Goal: Information Seeking & Learning: Learn about a topic

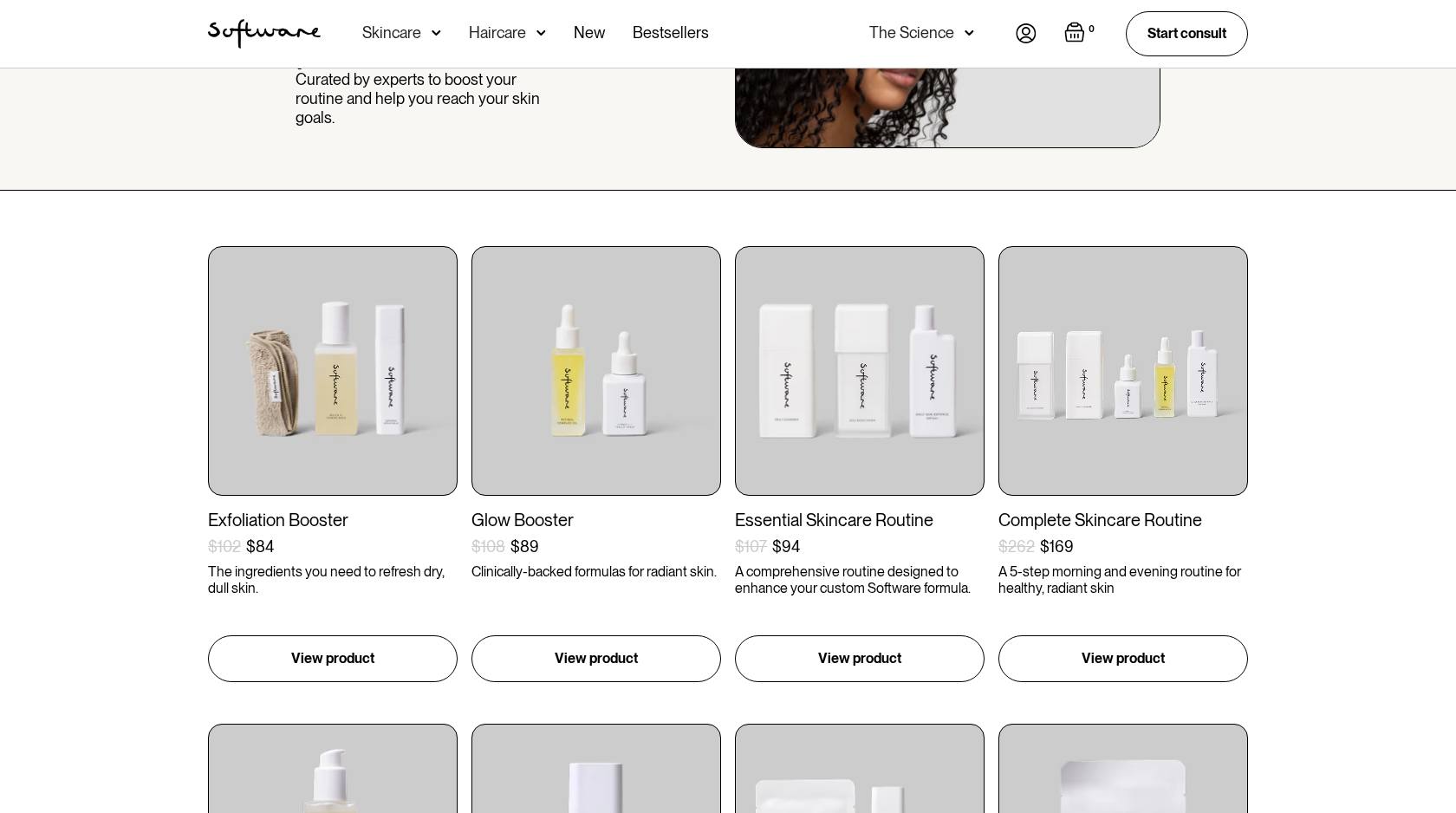
scroll to position [185, 0]
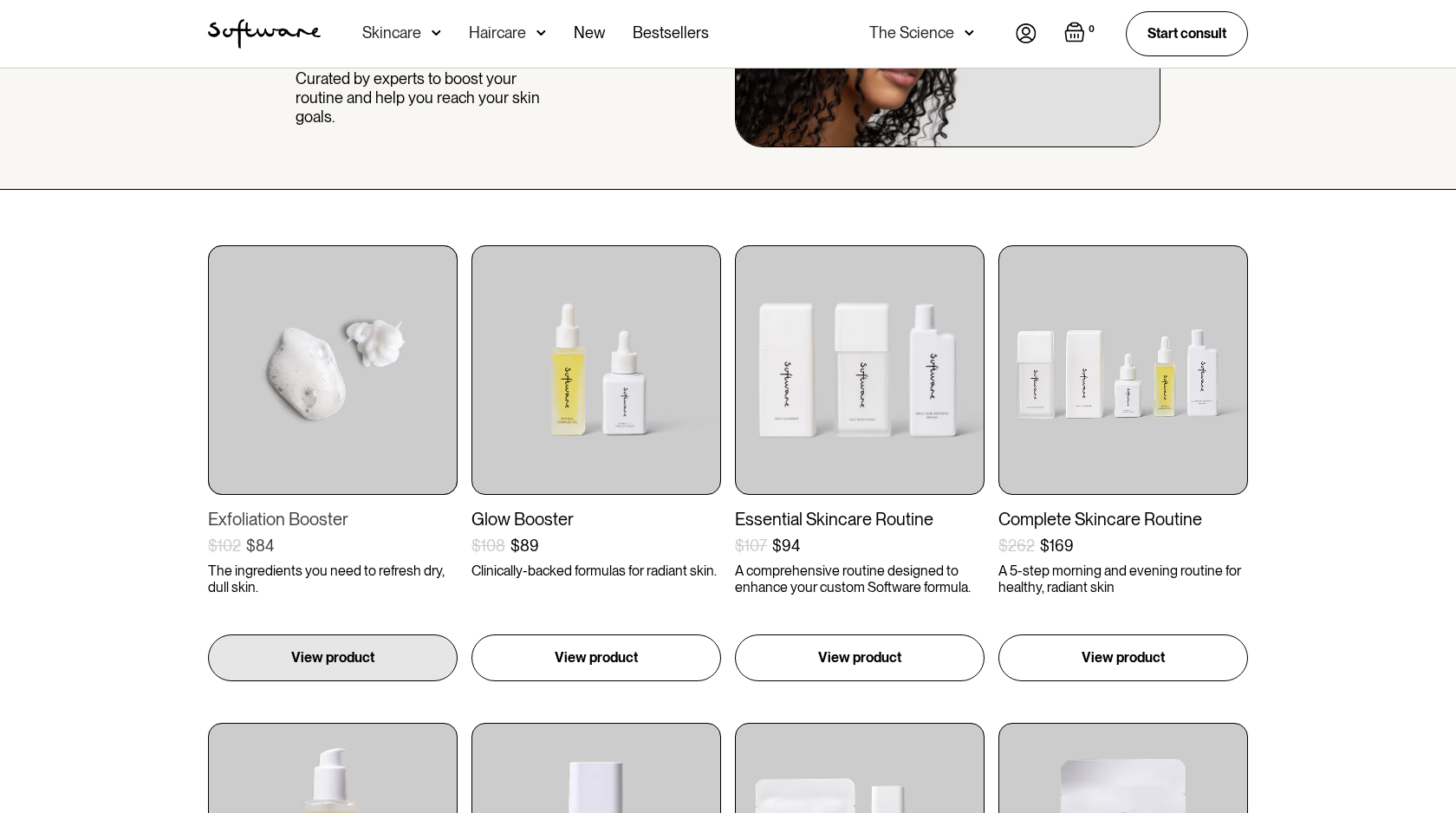
click at [254, 579] on p "The ingredients you need to refresh dry, dull skin." at bounding box center [332, 578] width 250 height 33
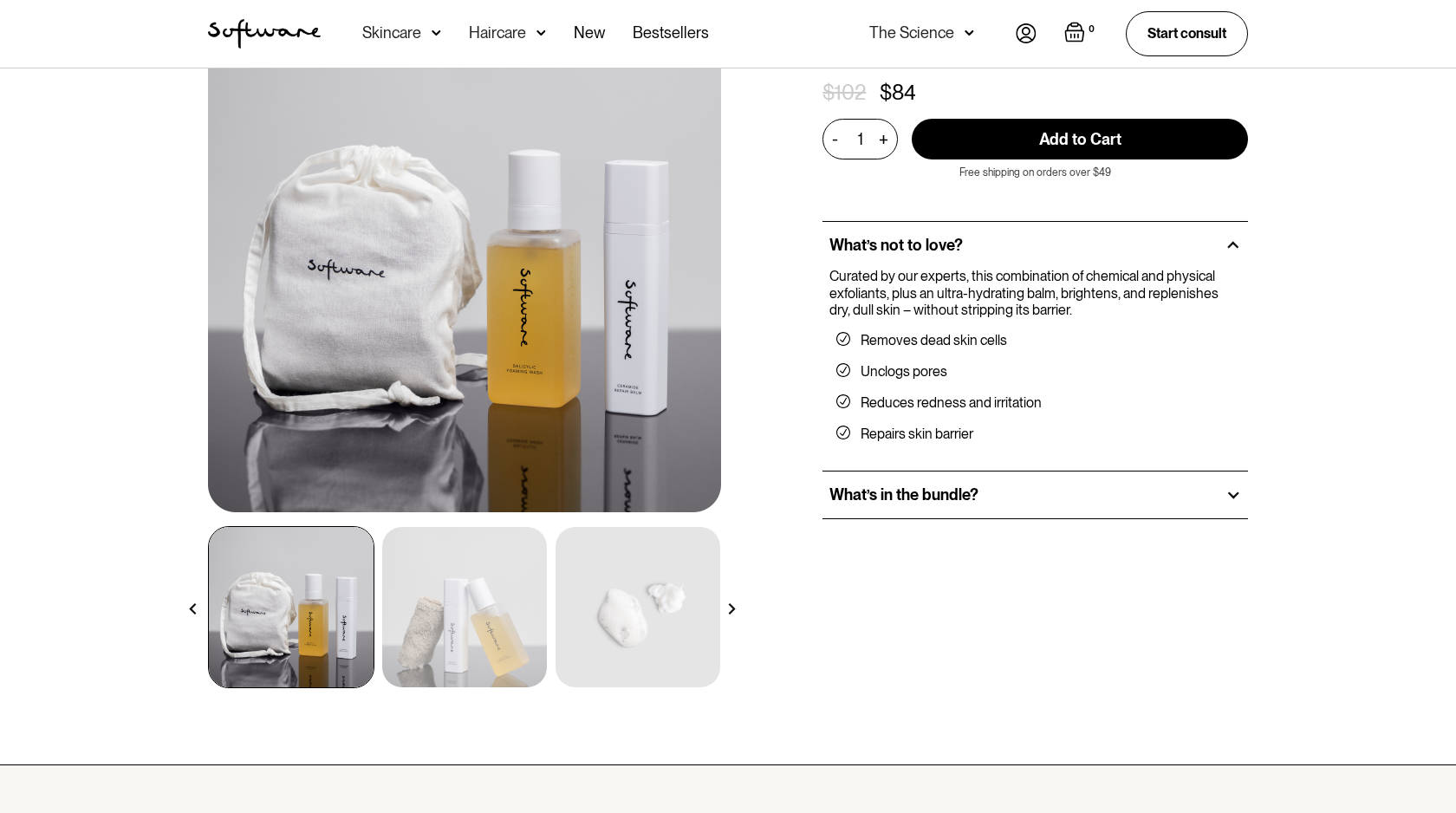
scroll to position [140, 0]
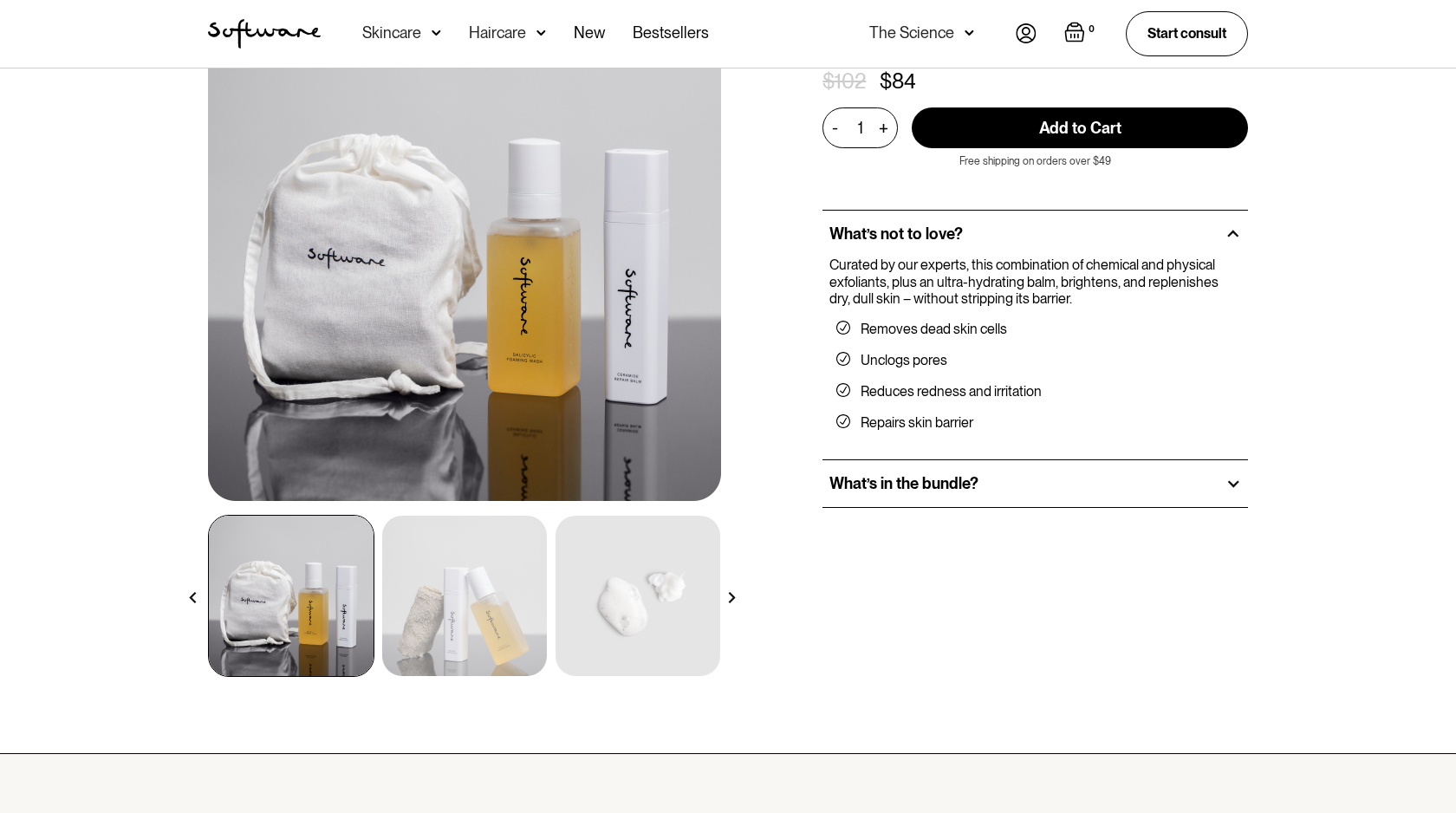
click at [876, 501] on div "What’s in the bundle?" at bounding box center [1035, 484] width 426 height 47
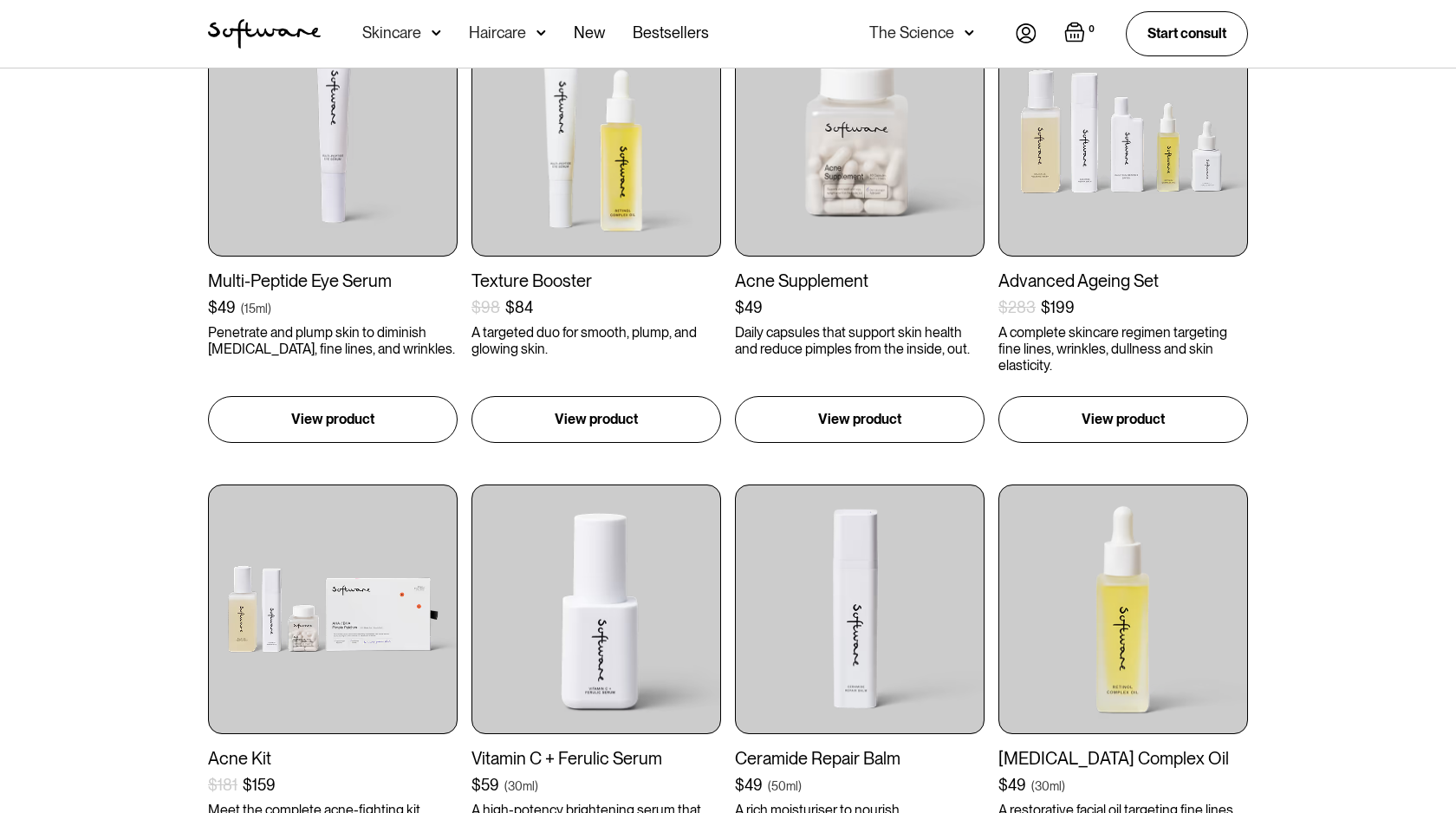
scroll to position [1370, 0]
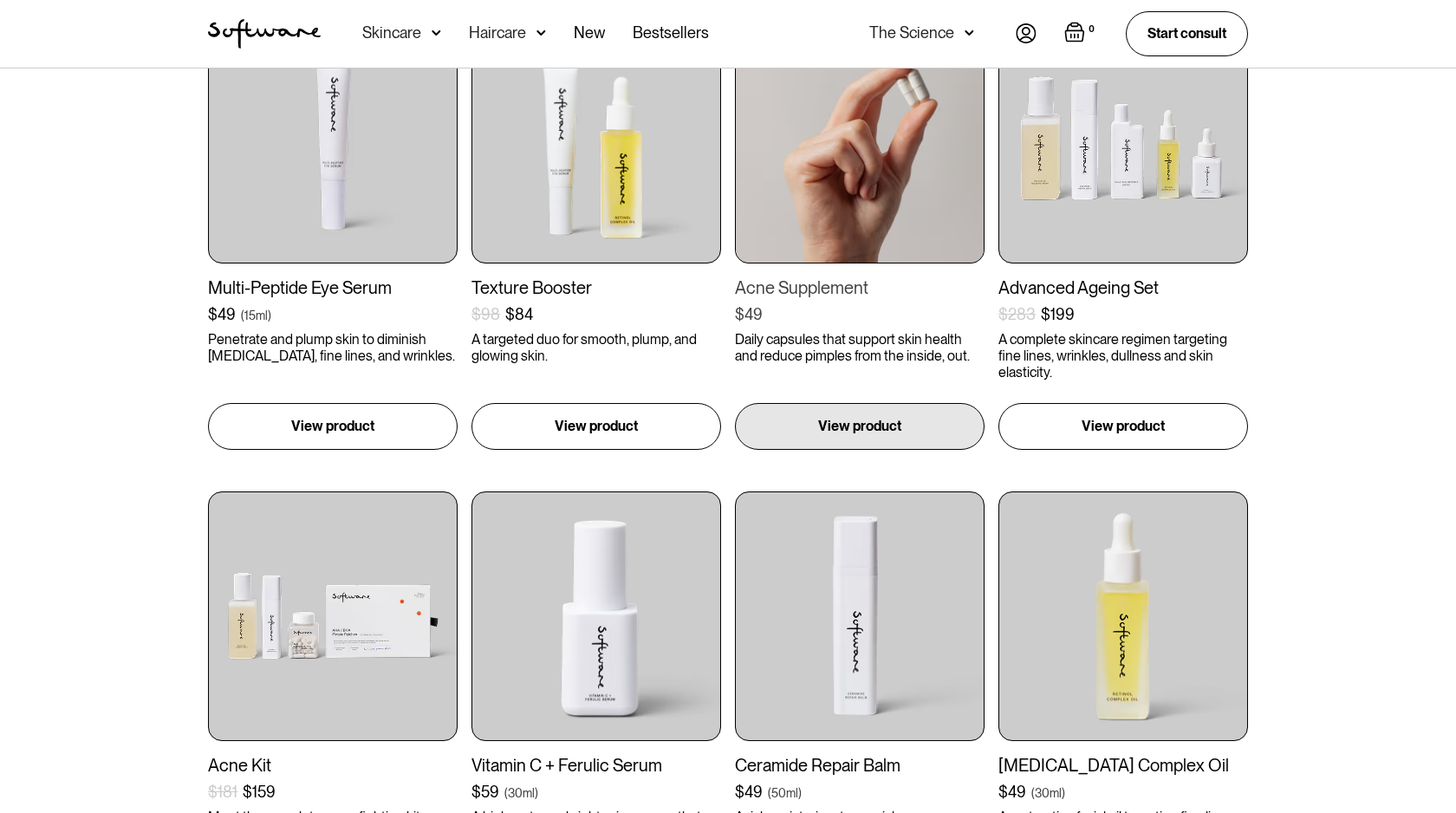
click at [879, 201] on img at bounding box center [860, 139] width 250 height 250
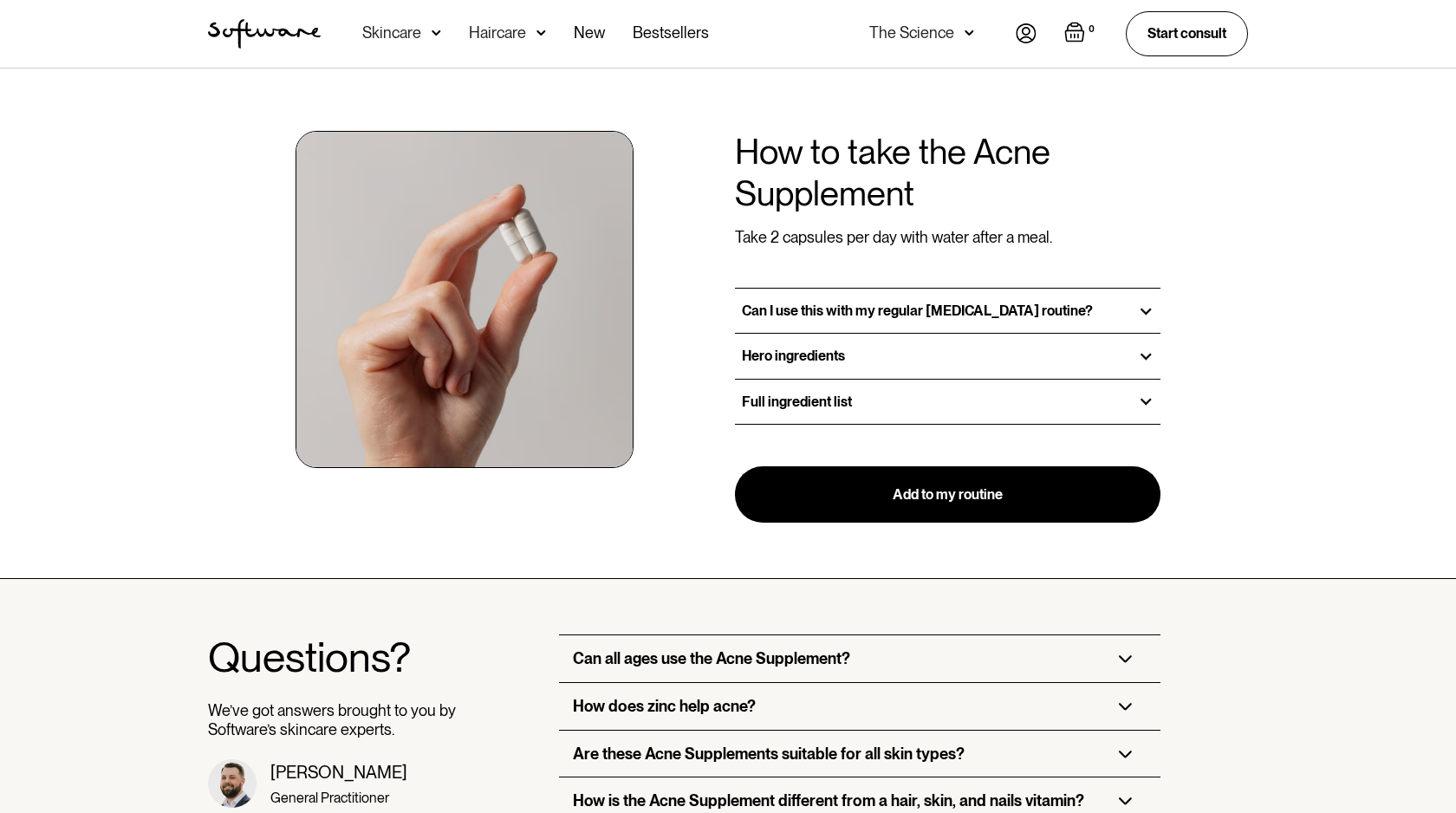
scroll to position [1276, 0]
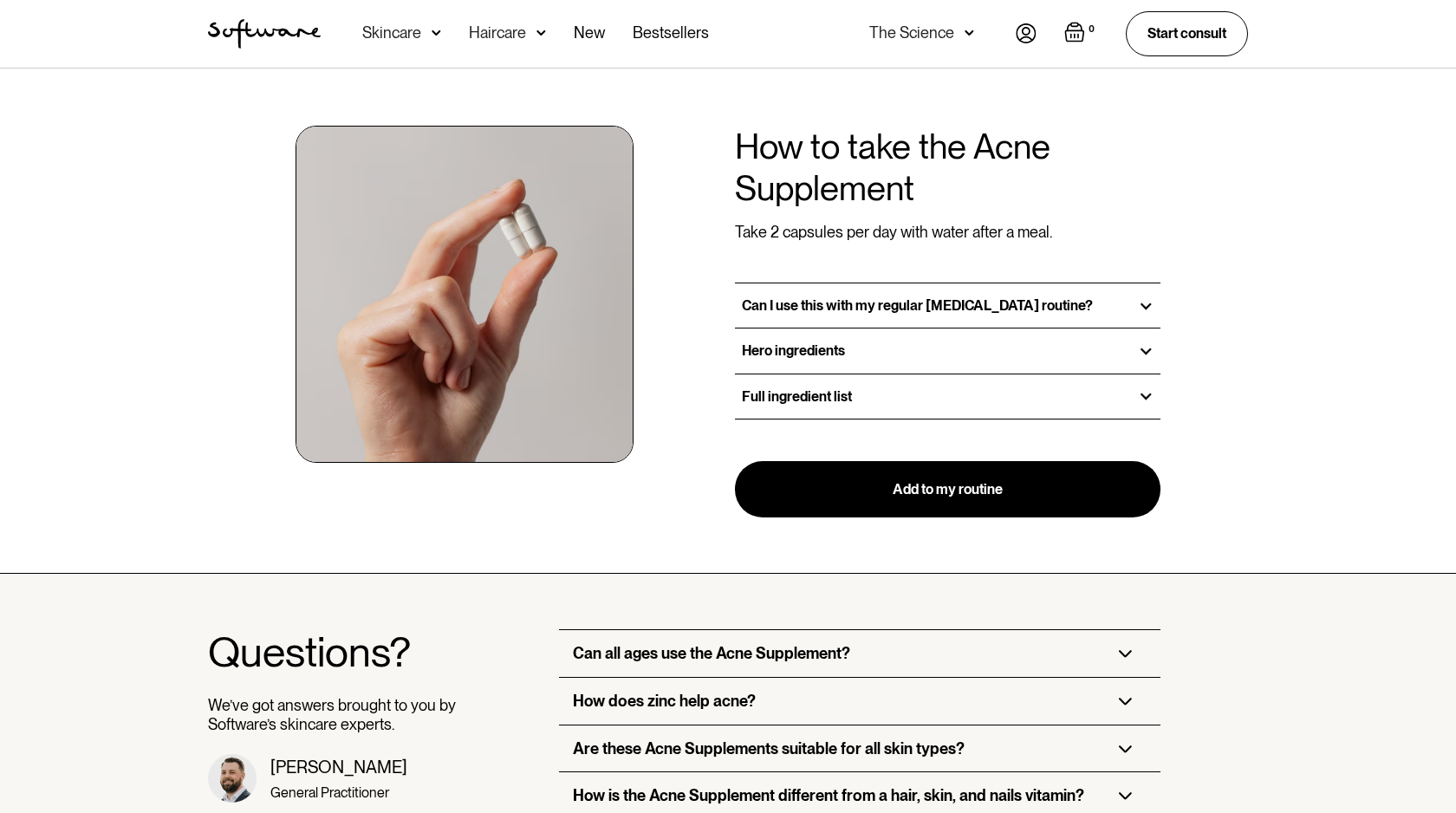
click at [1108, 344] on div "Hero ingredients" at bounding box center [947, 350] width 426 height 44
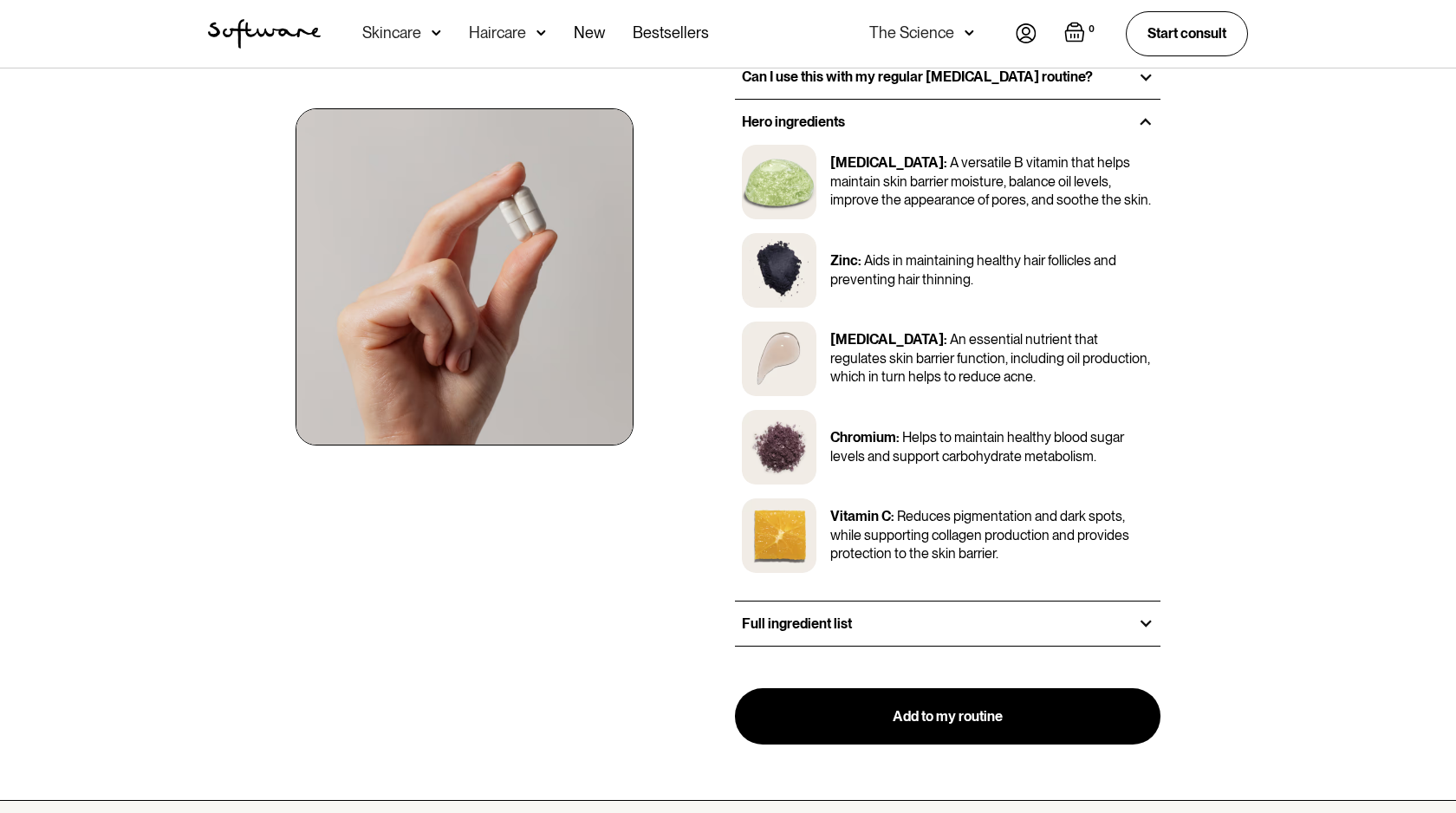
scroll to position [1512, 0]
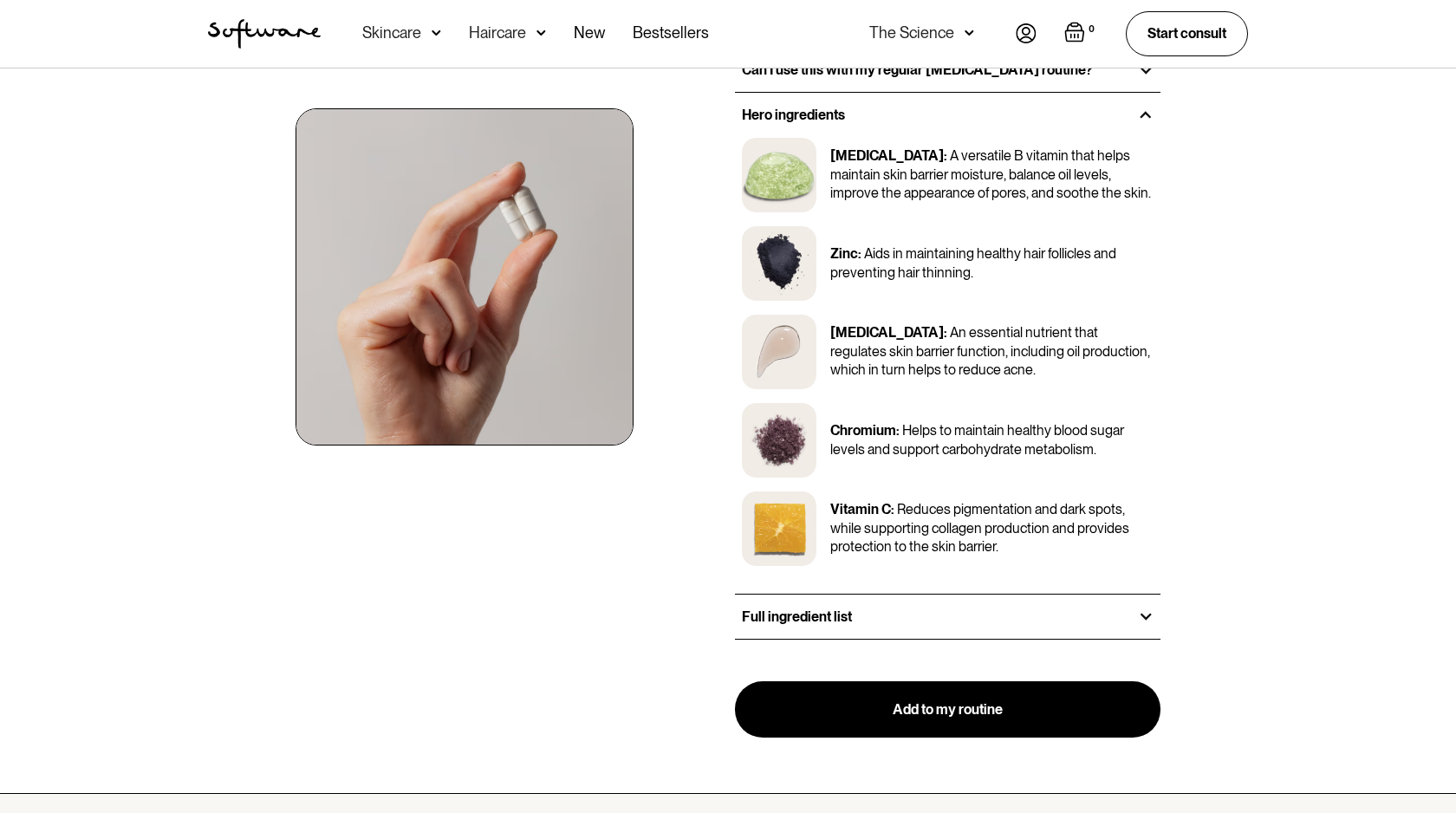
click at [953, 601] on div "Full ingredient list" at bounding box center [947, 616] width 426 height 44
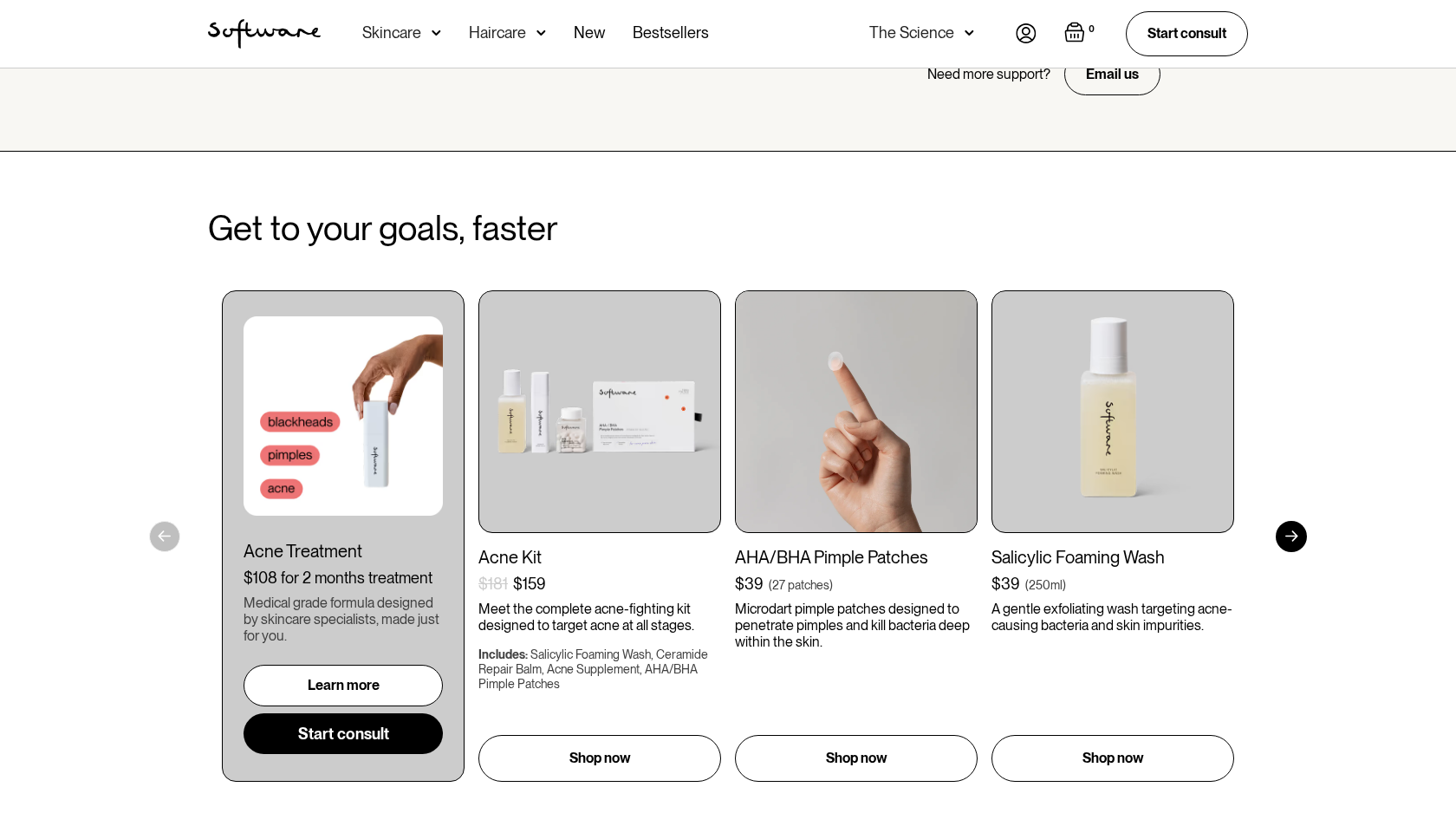
scroll to position [2763, 0]
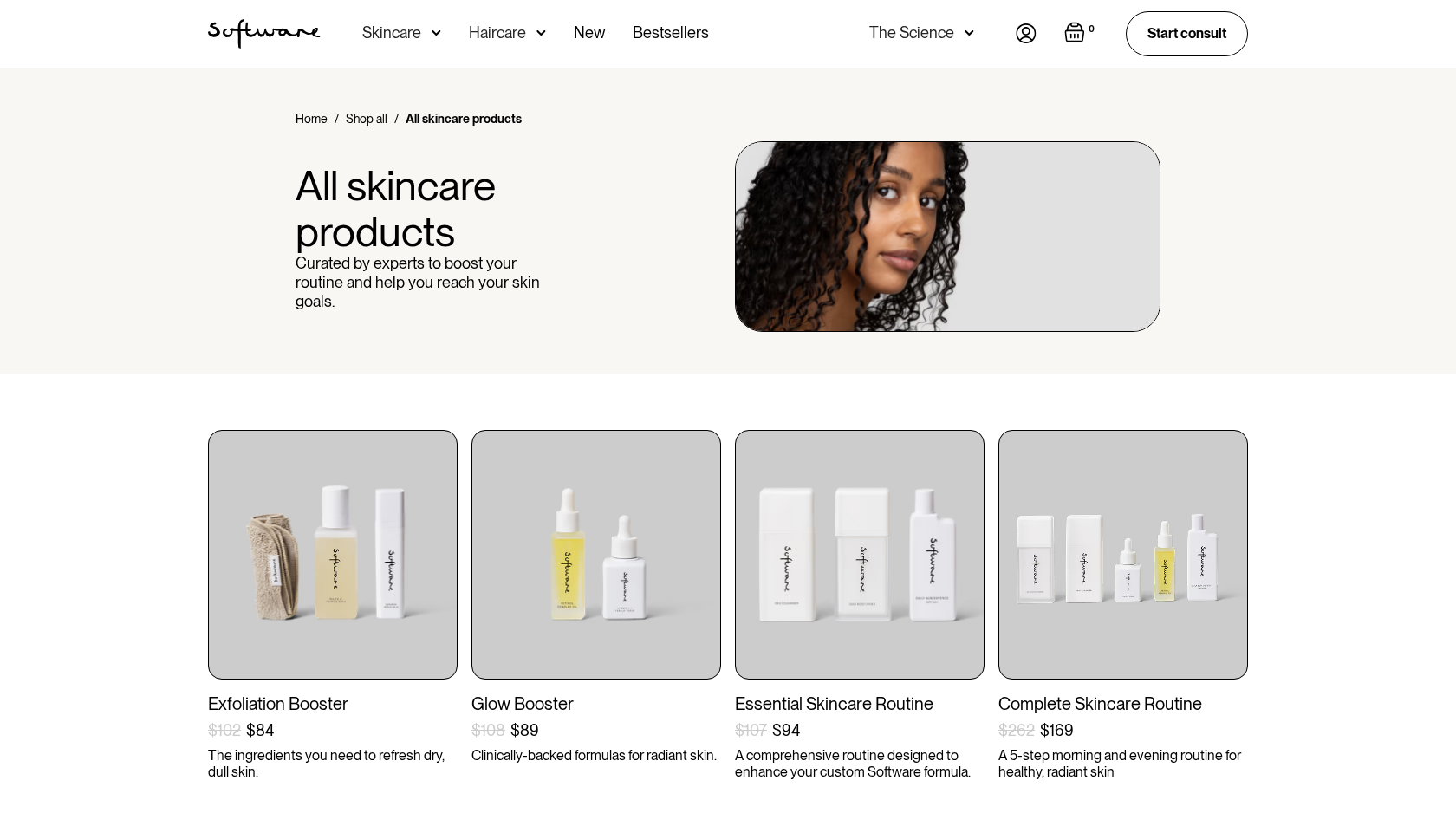
click at [421, 26] on div "Haircare" at bounding box center [392, 33] width 59 height 17
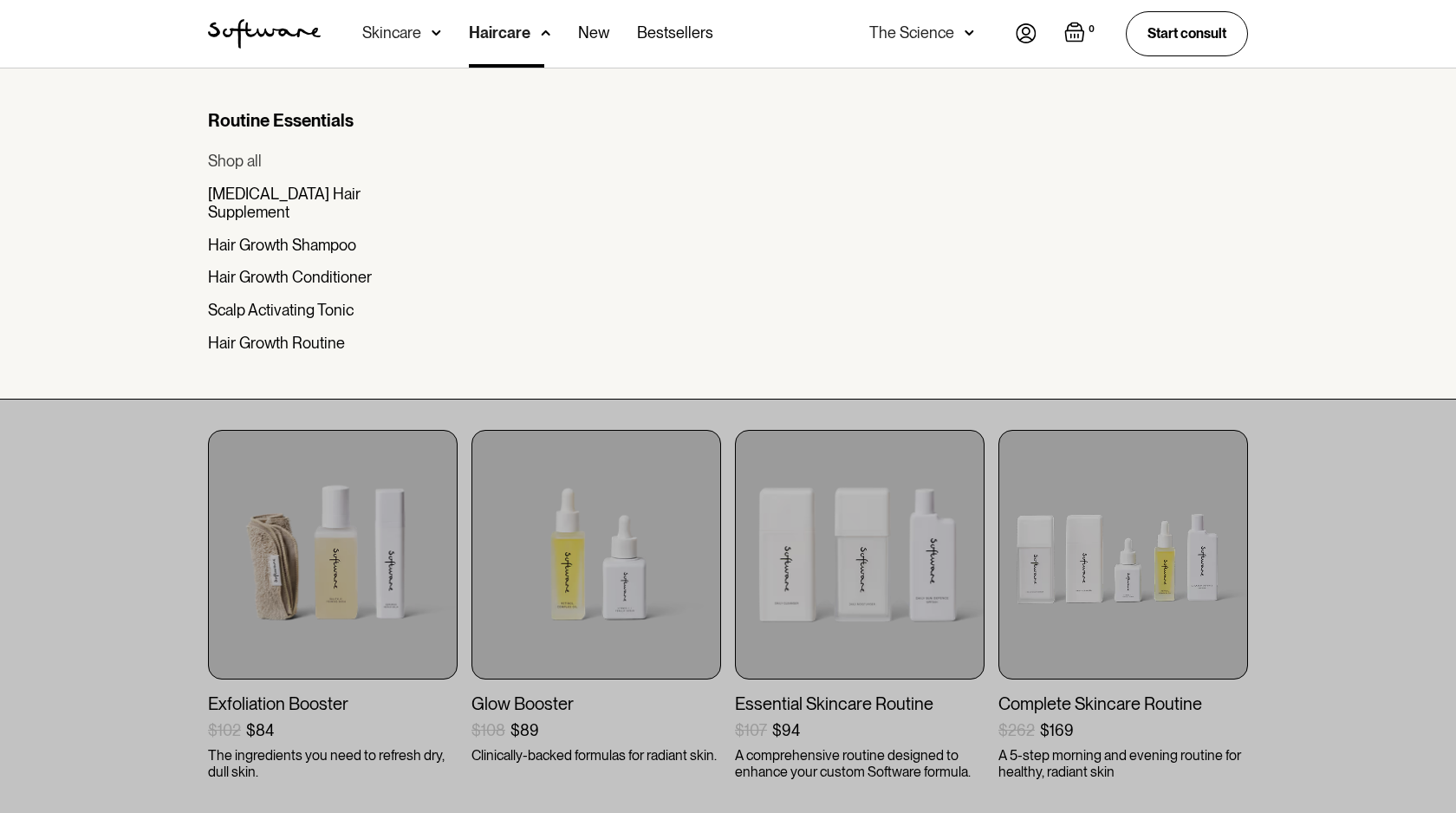
click at [228, 159] on div "Shop all" at bounding box center [234, 161] width 54 height 19
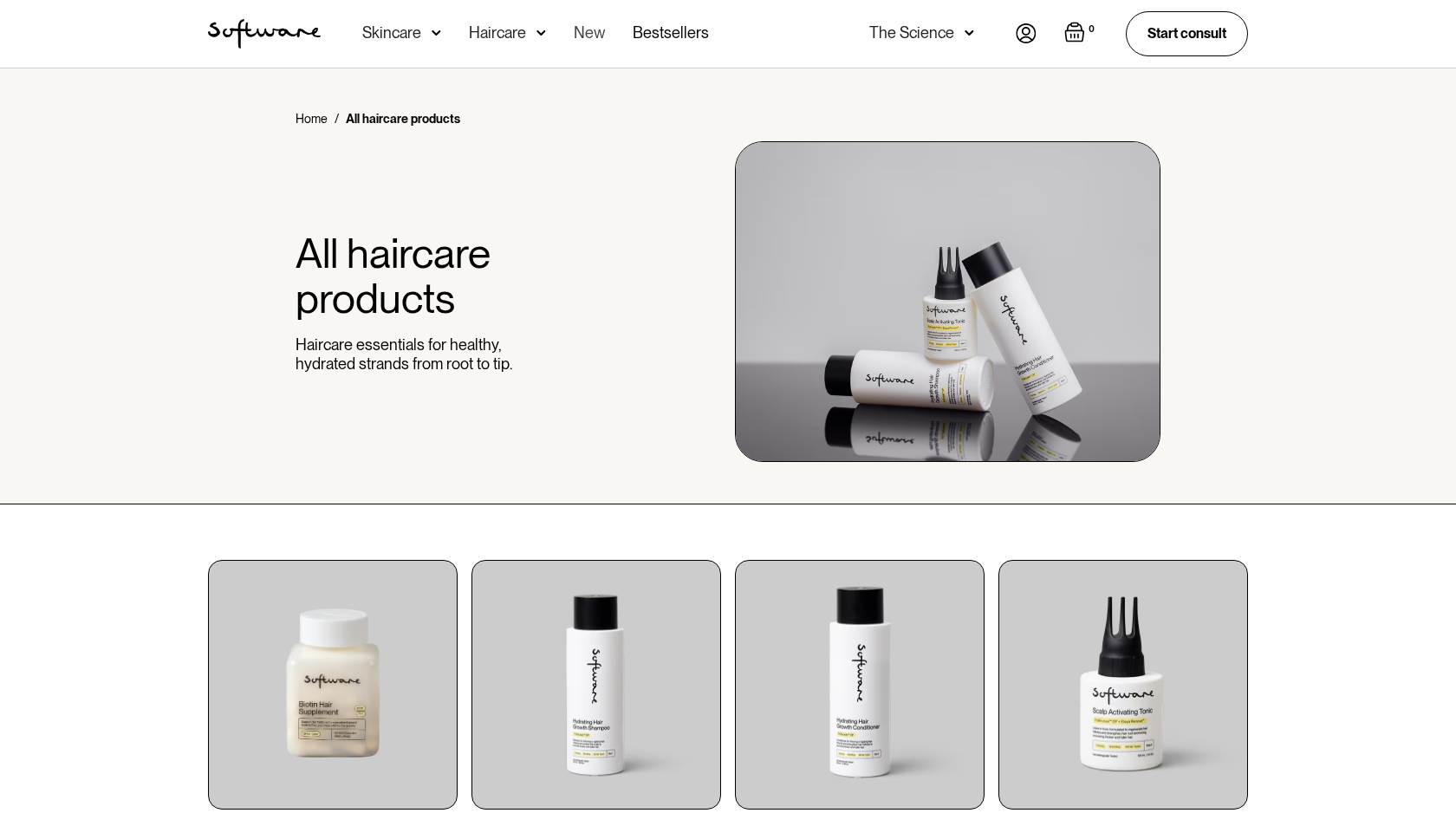
click at [594, 31] on link "New" at bounding box center [589, 34] width 31 height 68
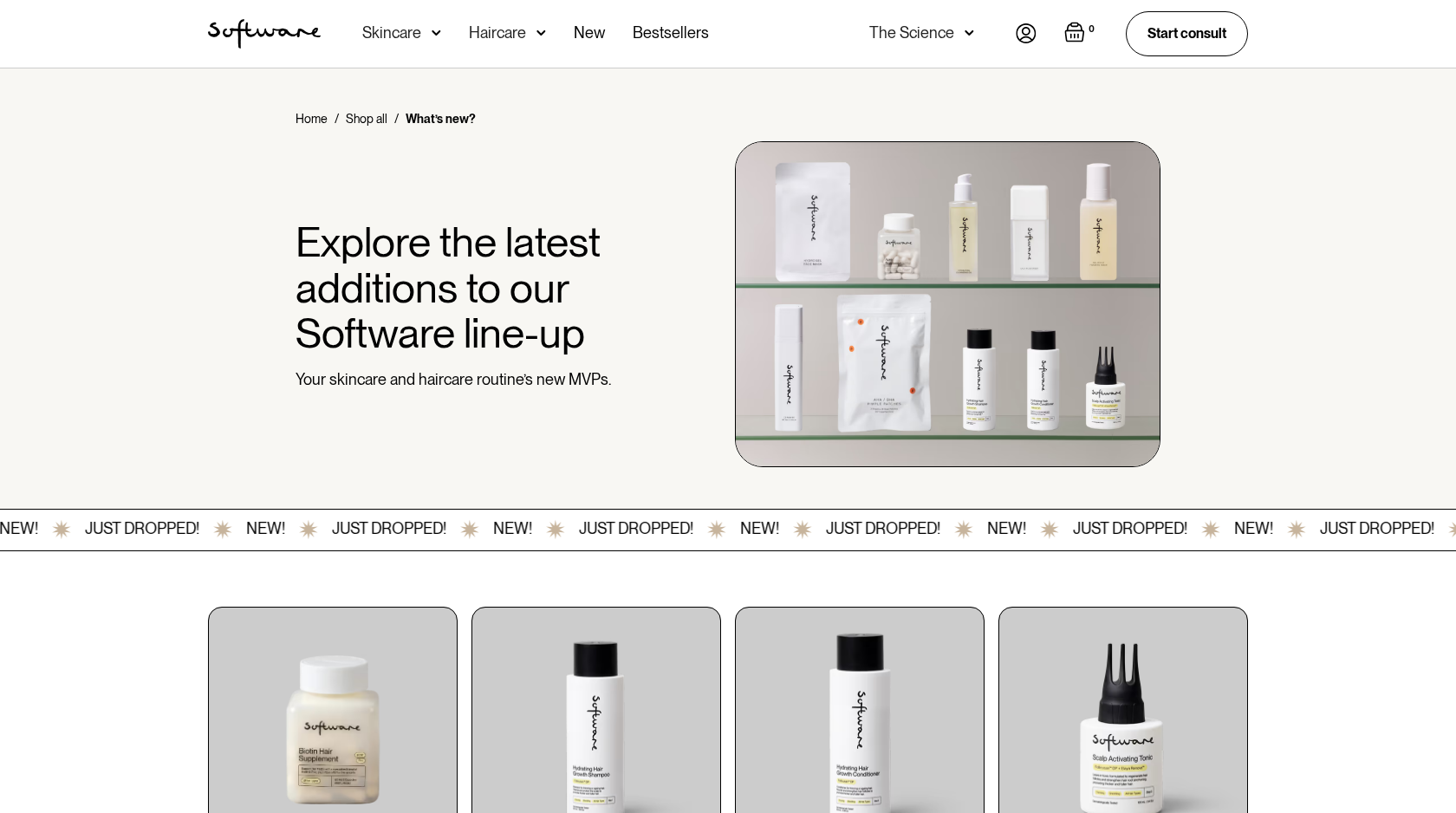
click at [260, 27] on img "home" at bounding box center [263, 33] width 112 height 29
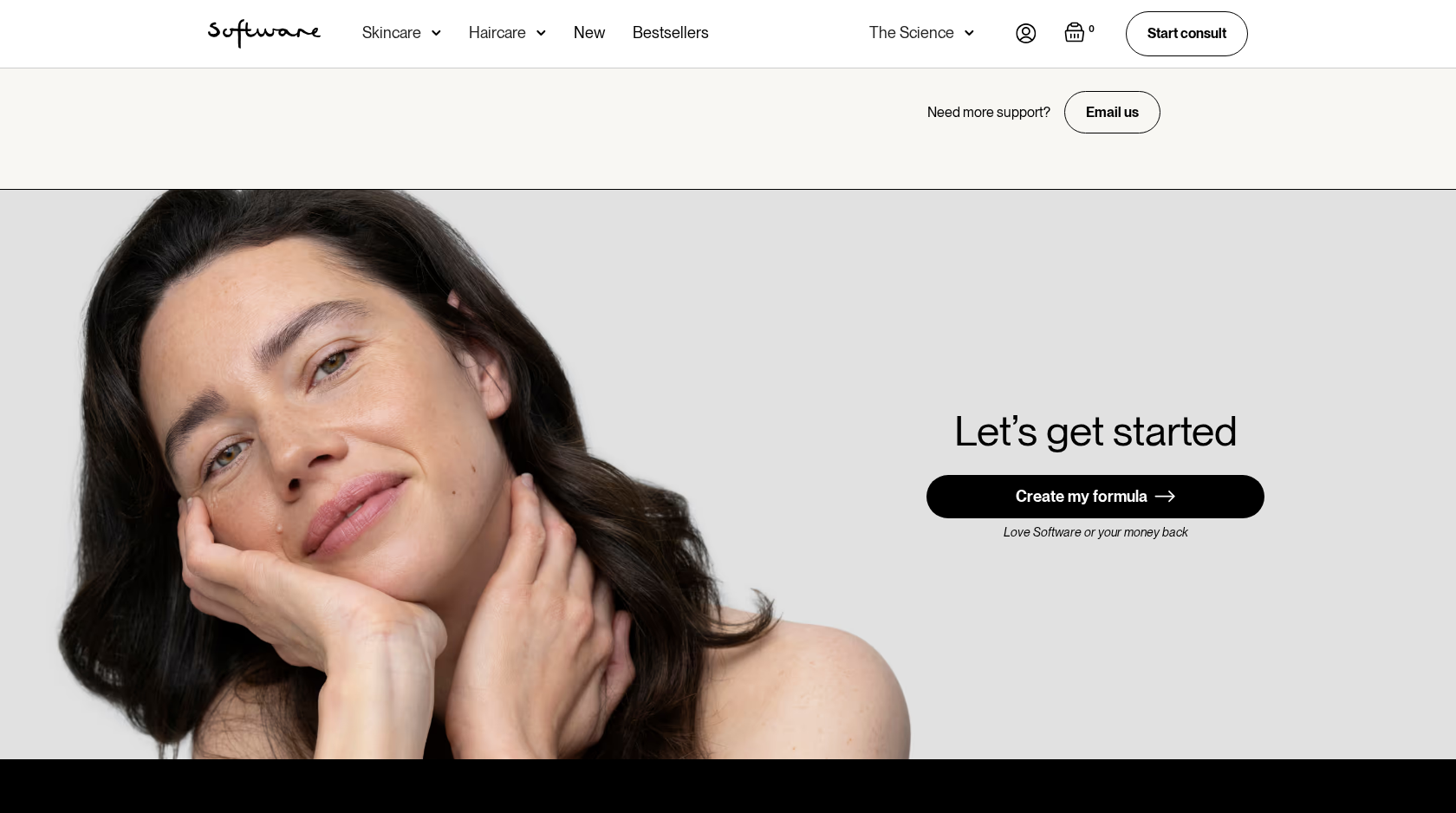
scroll to position [4913, 0]
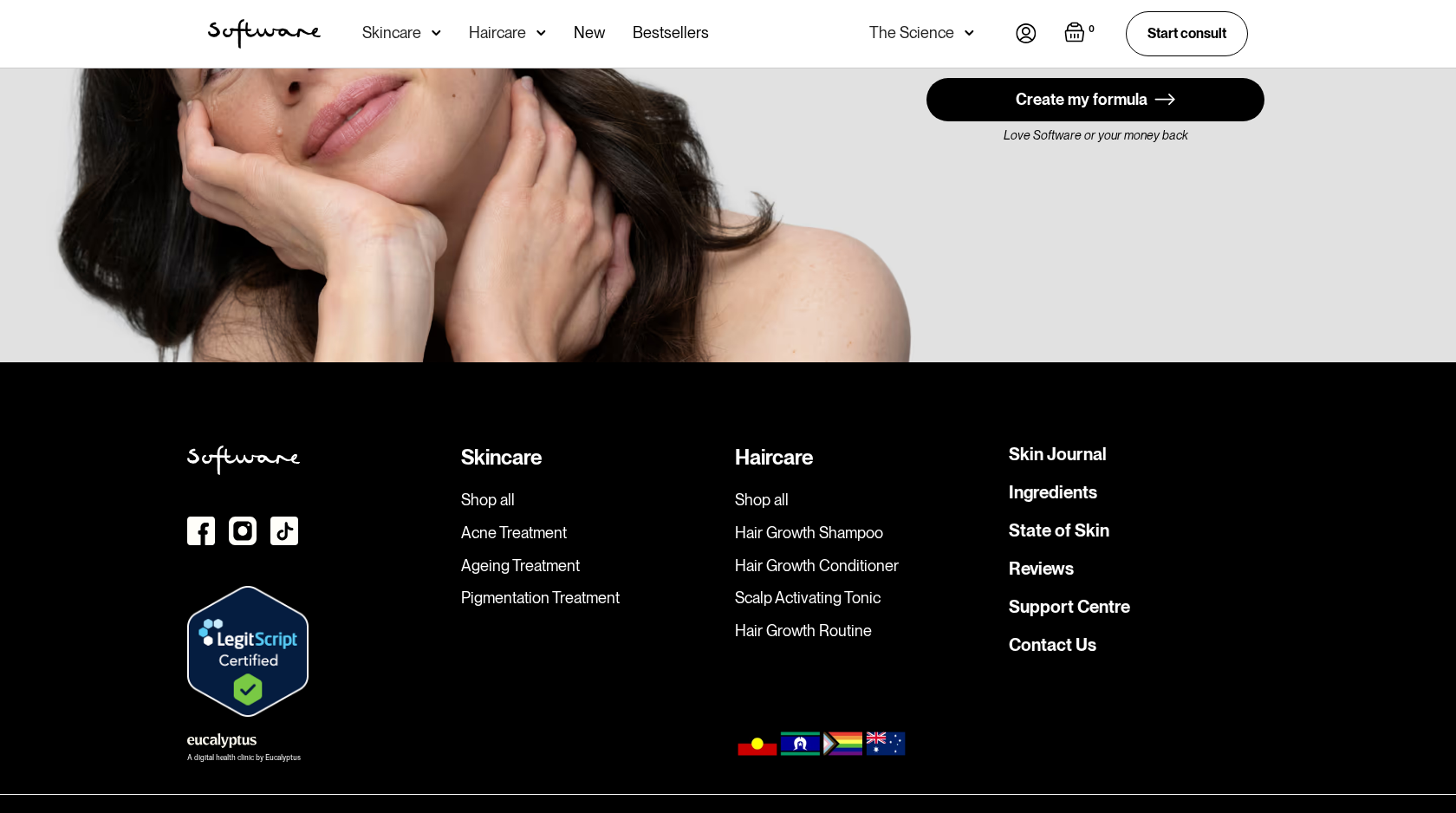
click at [1064, 445] on link "Skin Journal" at bounding box center [1058, 454] width 98 height 17
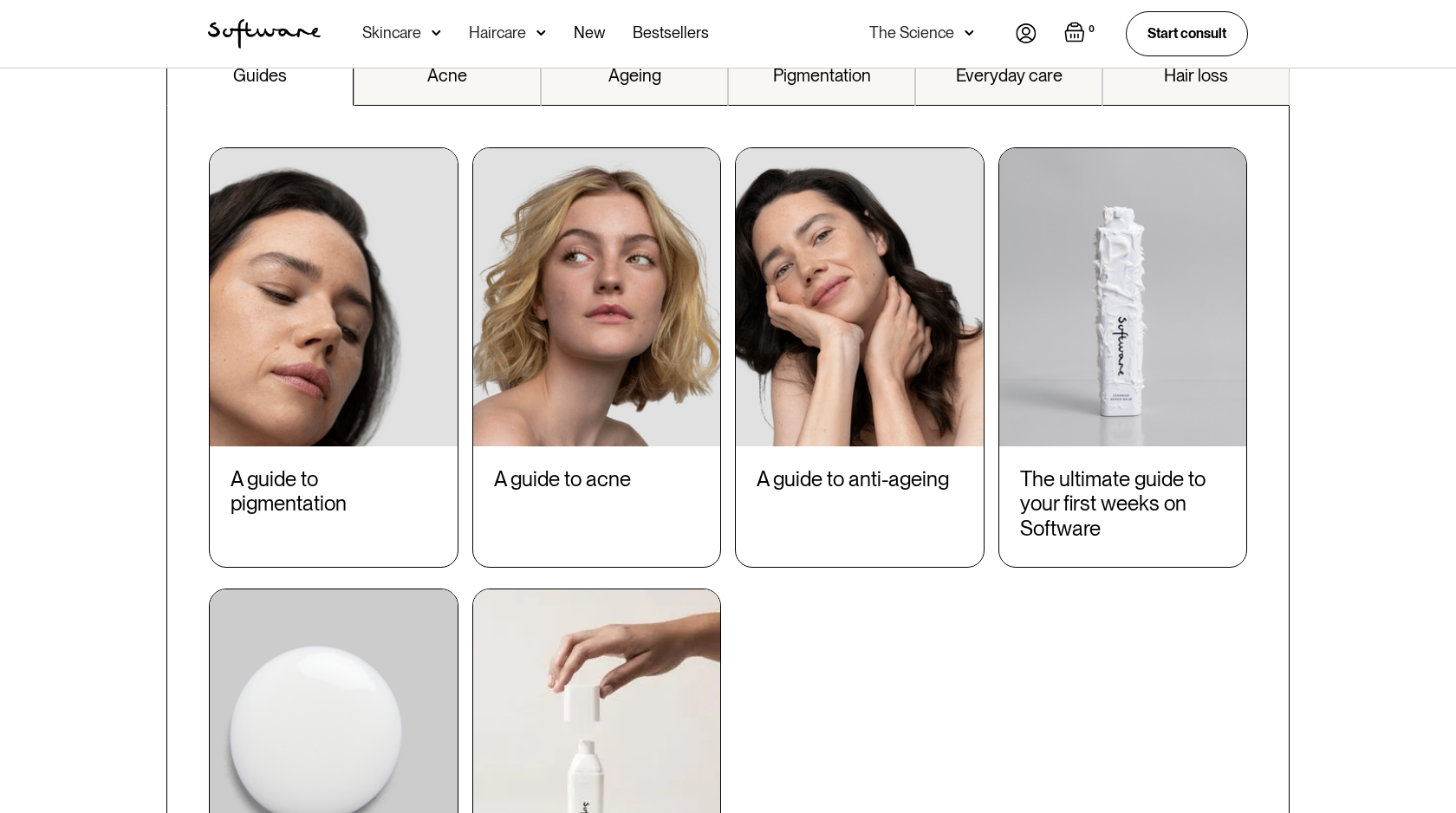
scroll to position [2064, 0]
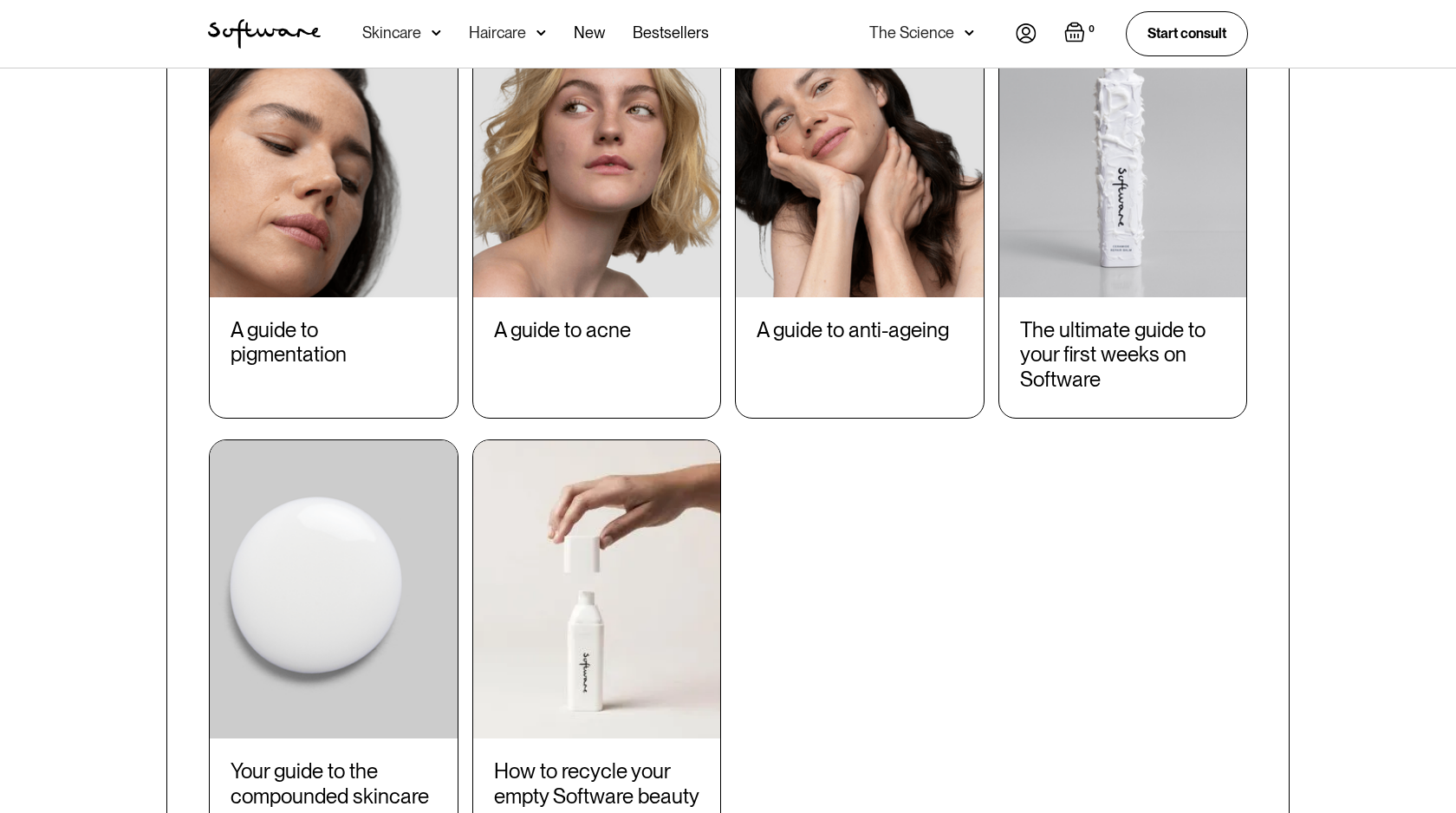
click at [345, 340] on div "A guide to pigmentation" at bounding box center [333, 342] width 207 height 50
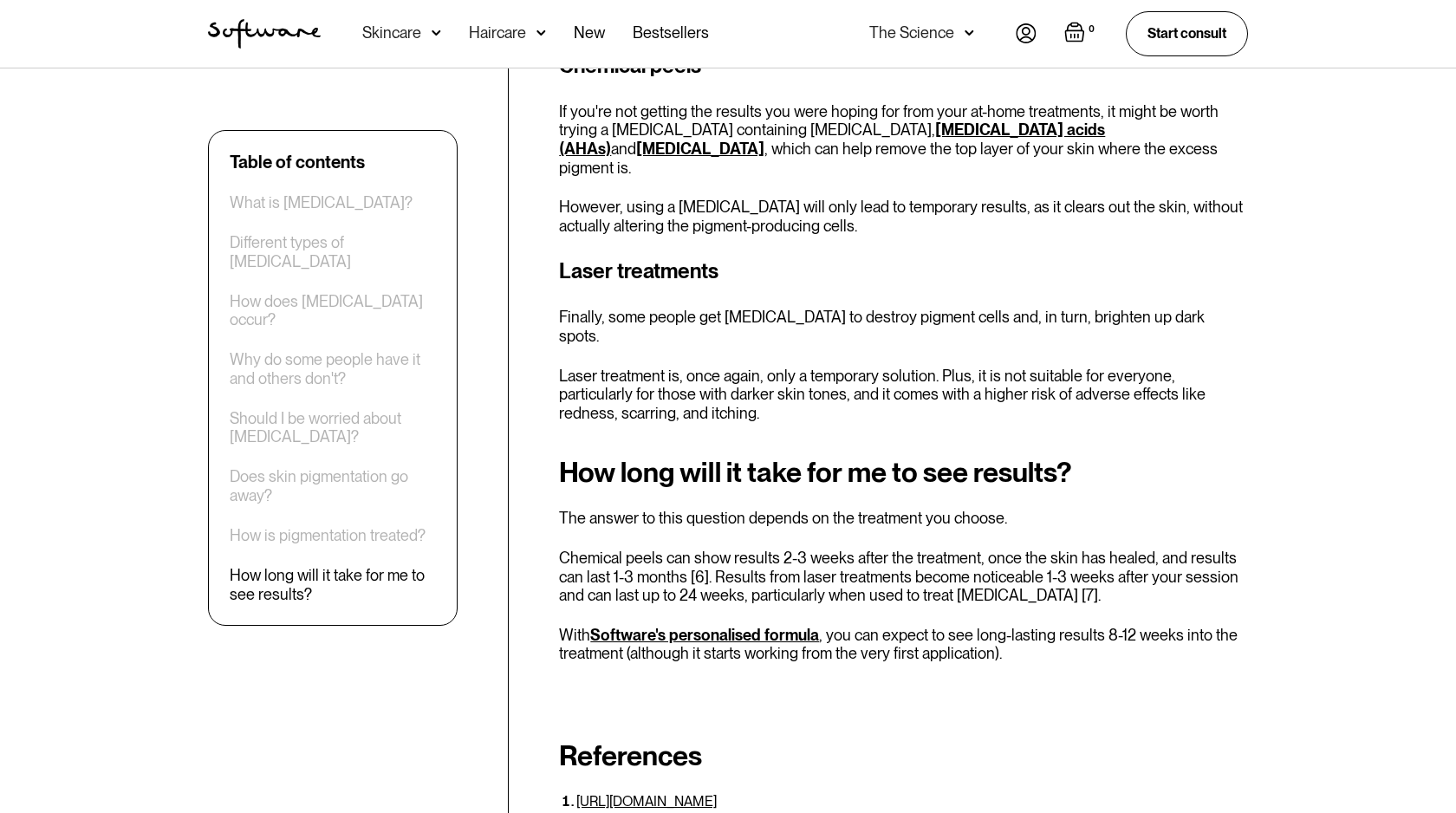
scroll to position [5632, 0]
